Goal: Find specific page/section: Find specific page/section

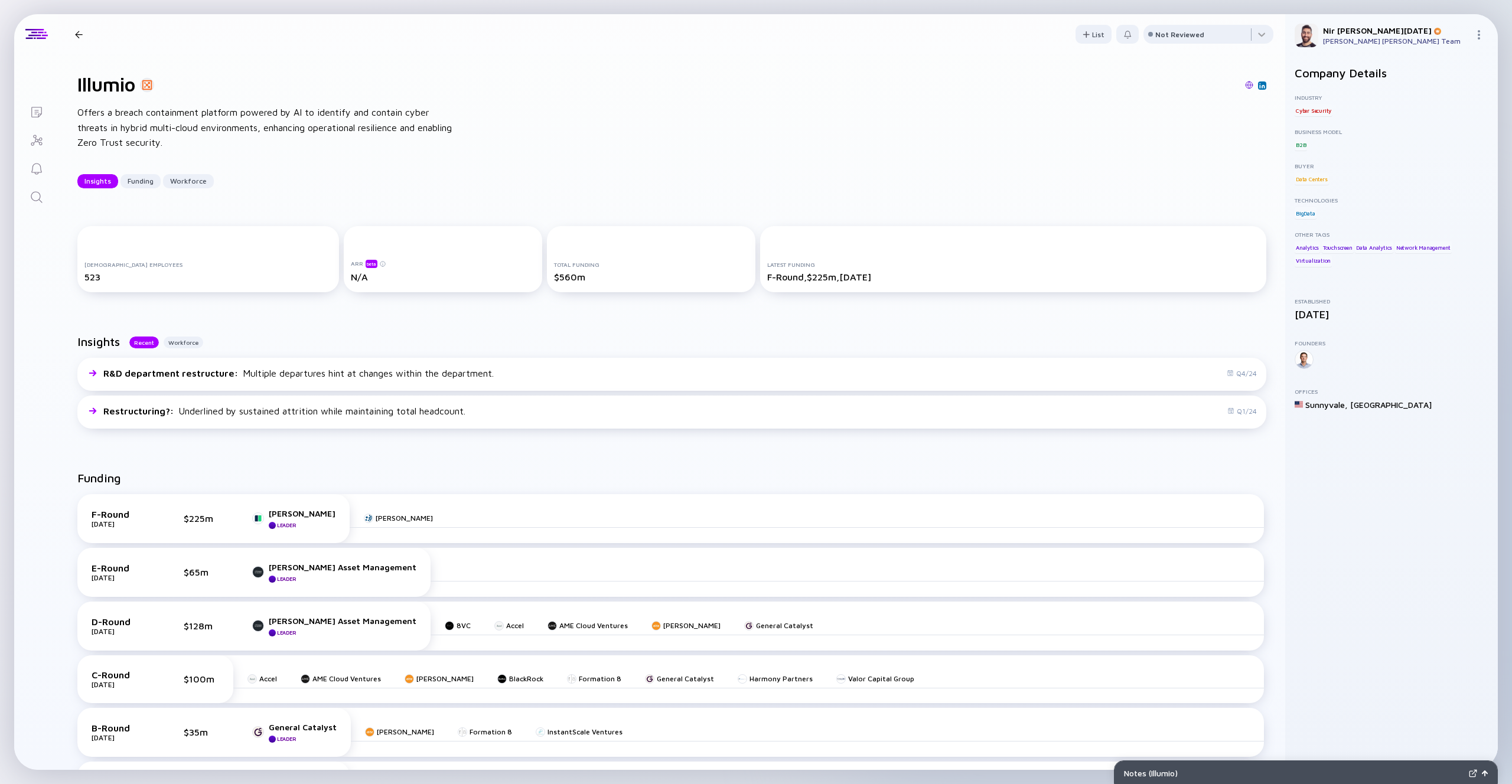
click at [36, 109] on icon "Lists" at bounding box center [36, 112] width 14 height 14
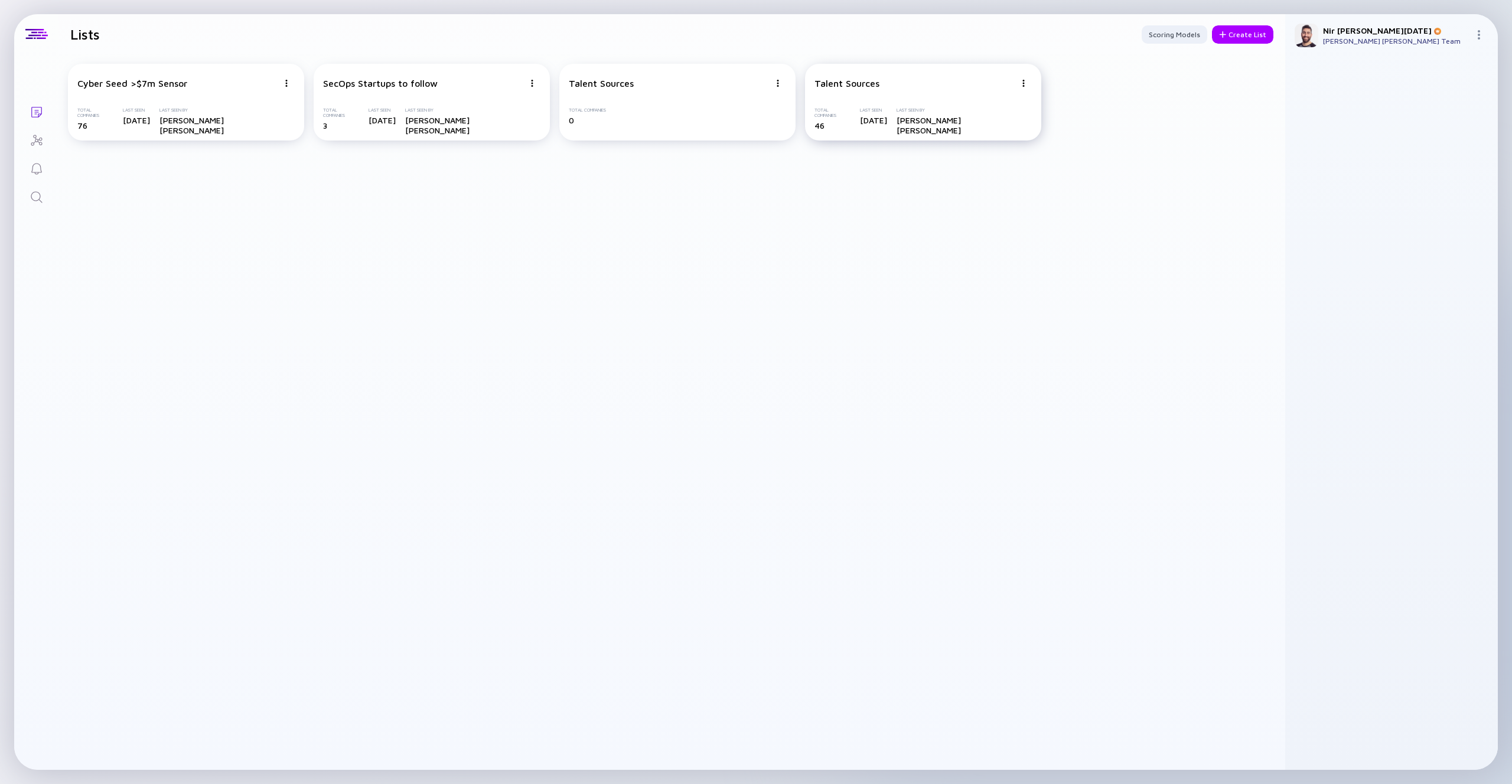
click at [850, 91] on div "Talent Sources Total Companies 46 Last Seen [DATE] Last Seen By [PERSON_NAME] […" at bounding box center [923, 102] width 236 height 77
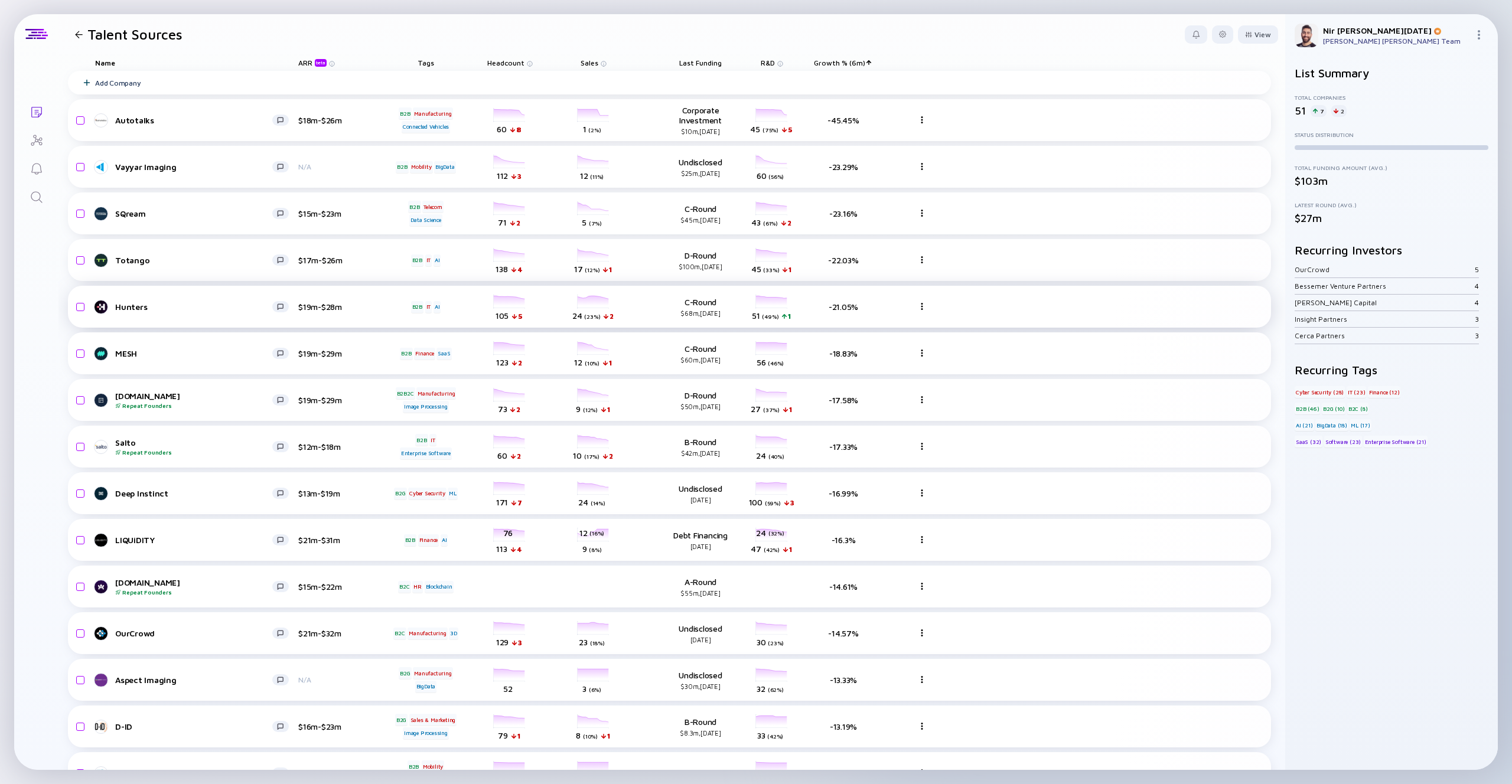
click at [209, 316] on div "Hunters $19m-$28m B2B IT AI headcount-hunters 105 5 Headcount salesColumn-hunte…" at bounding box center [669, 307] width 1203 height 42
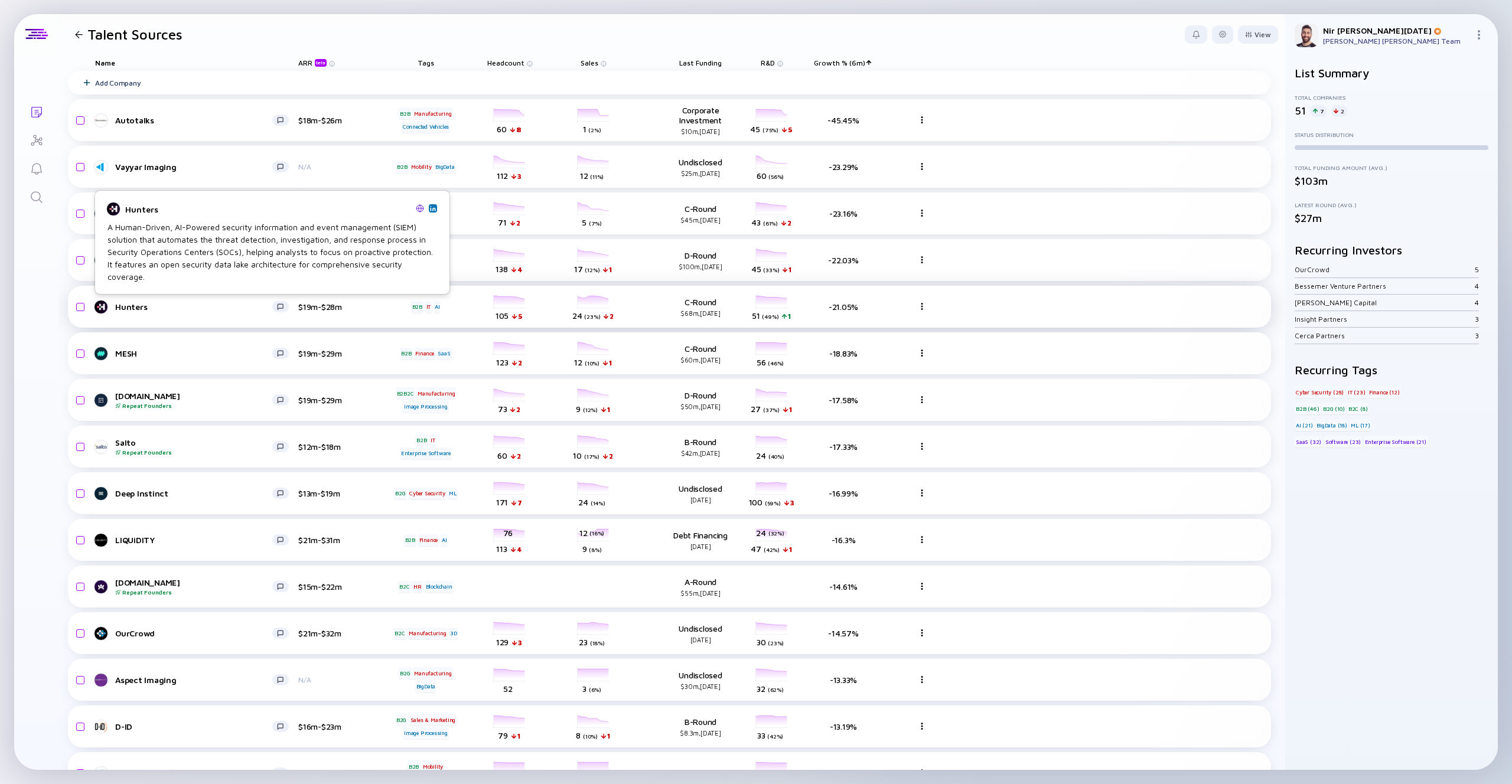
click at [119, 307] on div "Hunters" at bounding box center [193, 307] width 157 height 10
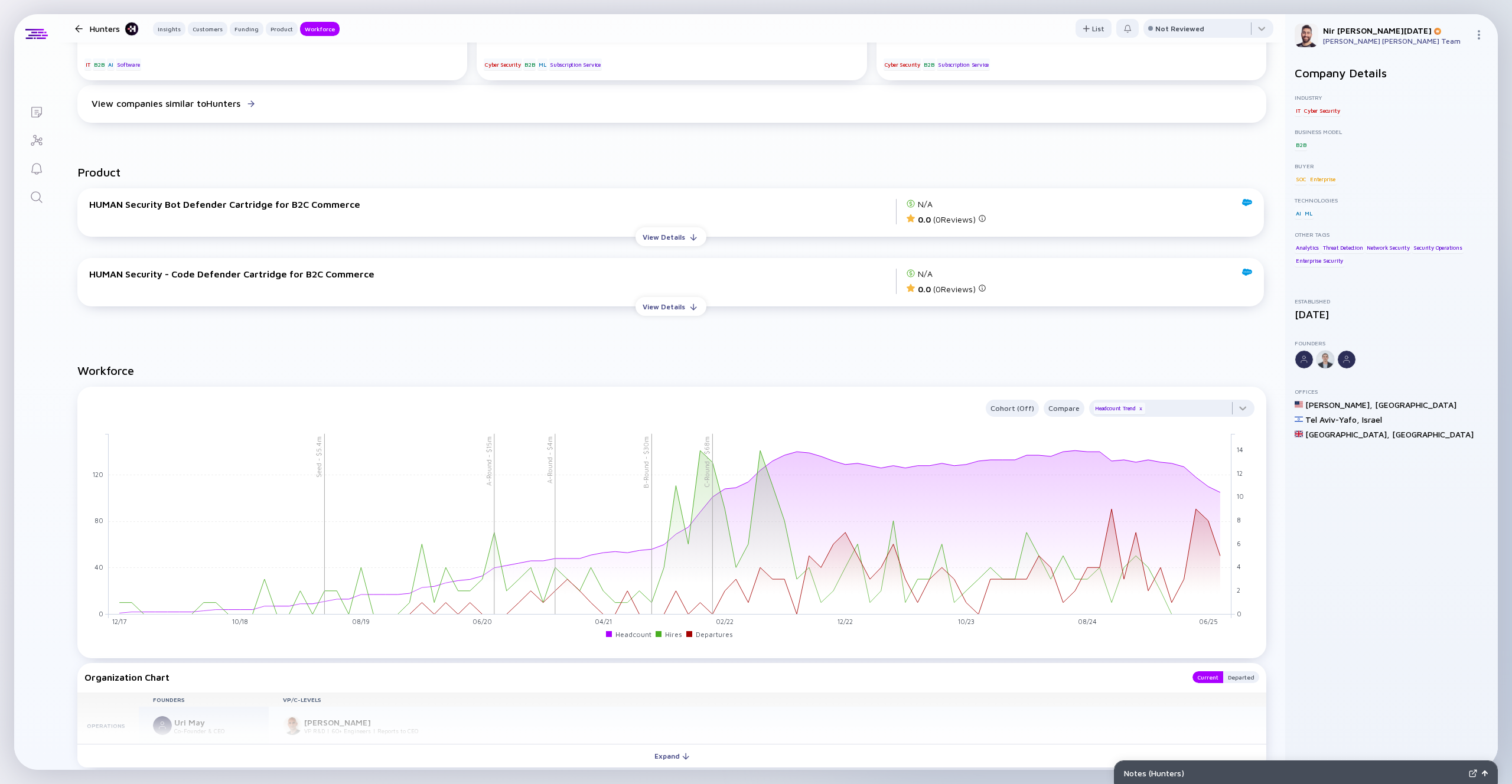
scroll to position [1130, 0]
